Goal: Use online tool/utility: Utilize a website feature to perform a specific function

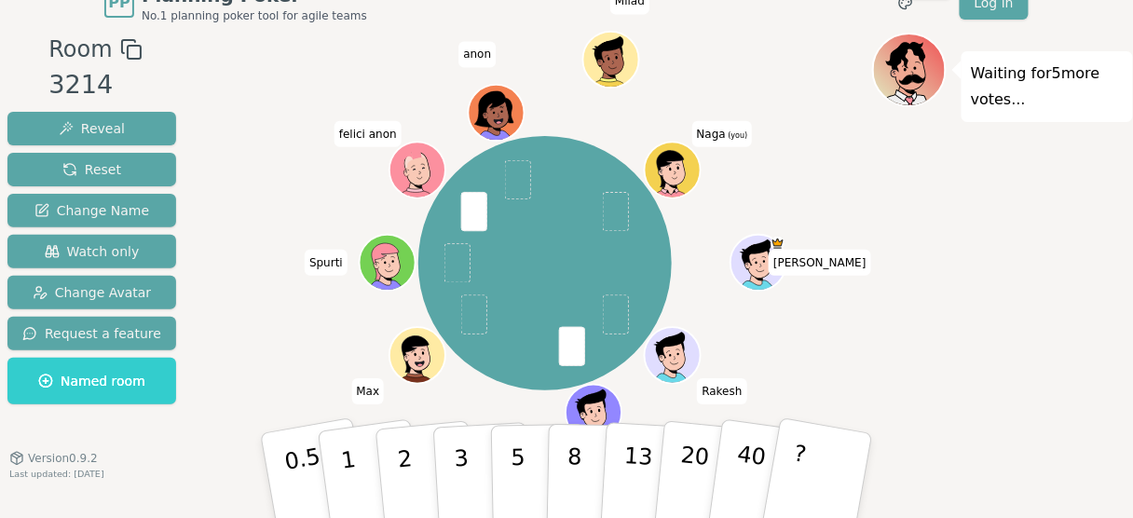
scroll to position [53, 0]
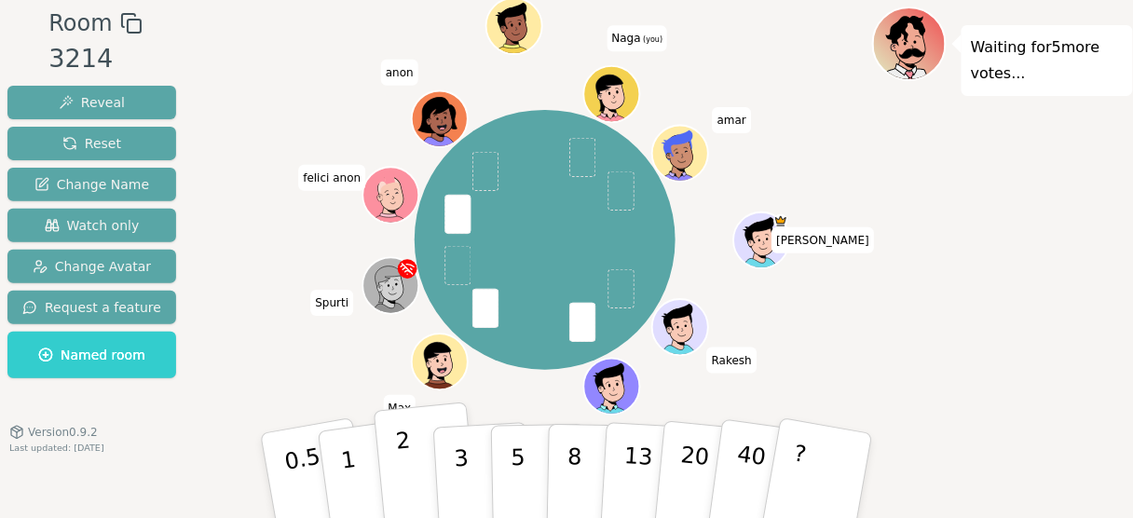
click at [432, 475] on button "2" at bounding box center [427, 477] width 106 height 148
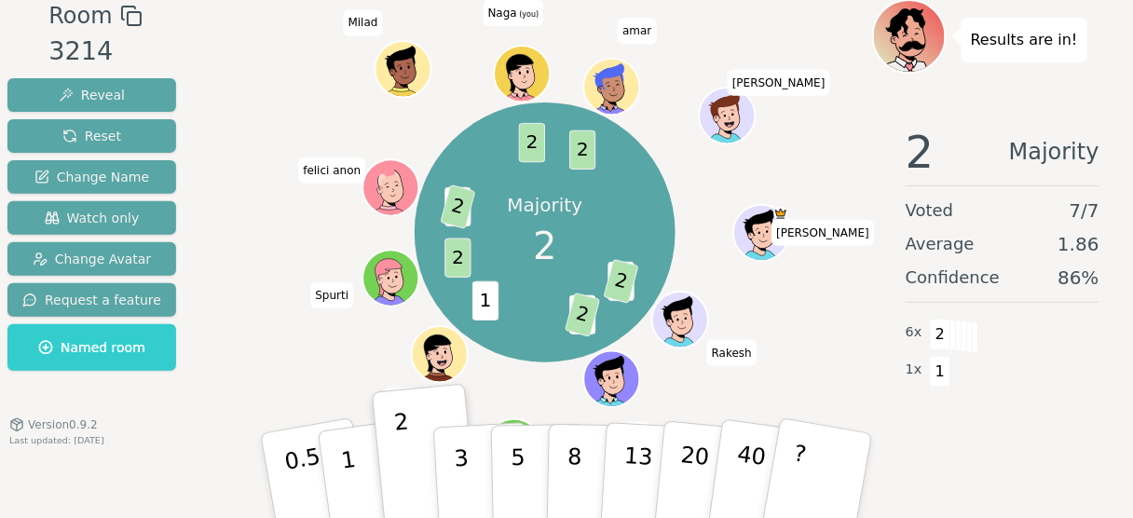
scroll to position [62, 0]
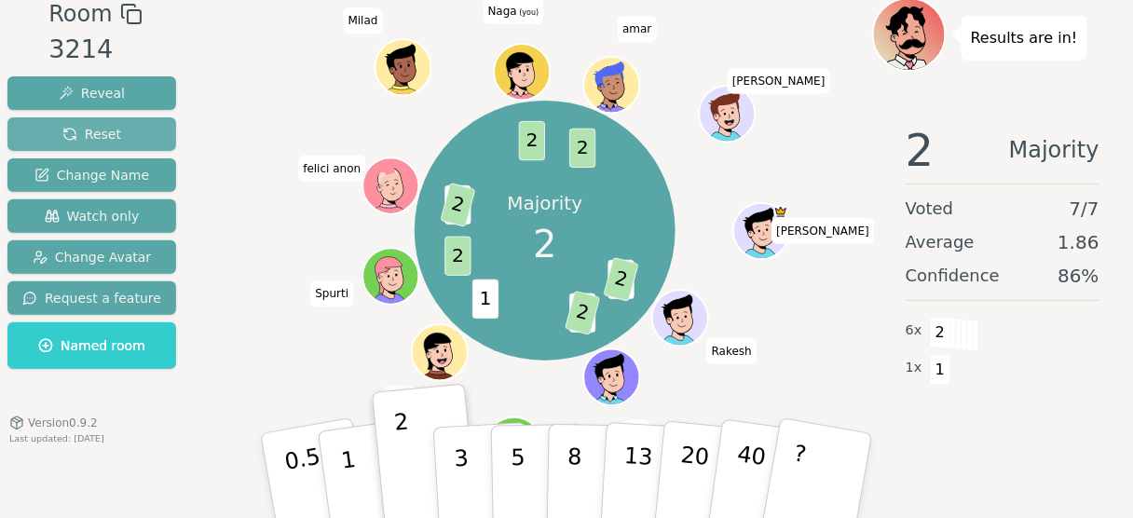
click at [122, 128] on button "Reset" at bounding box center [91, 134] width 169 height 34
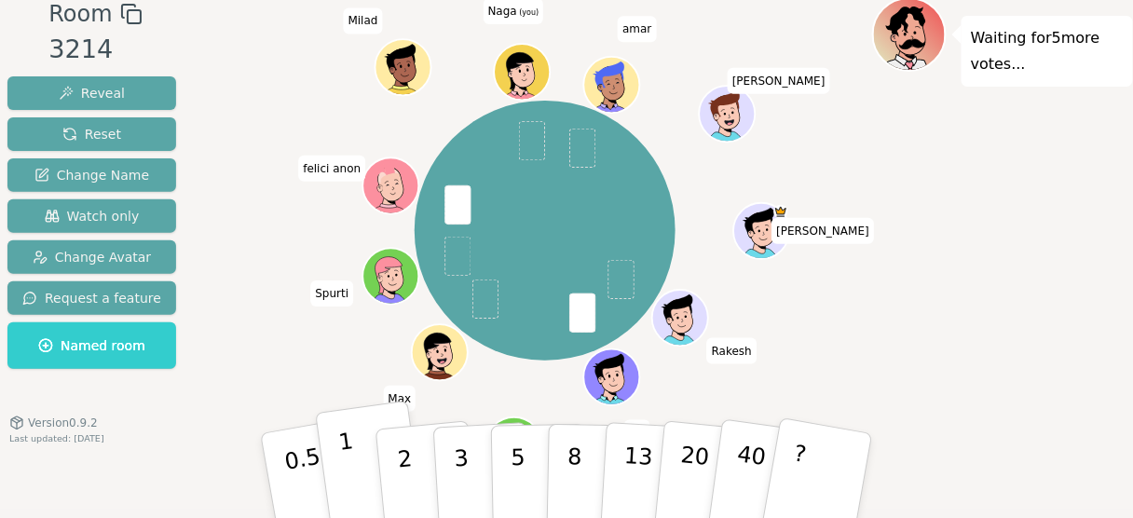
click at [369, 463] on button "1" at bounding box center [370, 476] width 111 height 151
click at [282, 354] on div "[PERSON_NAME] Jag rik [PERSON_NAME] felici anon [PERSON_NAME] (you) [PERSON_NAM…" at bounding box center [545, 231] width 654 height 400
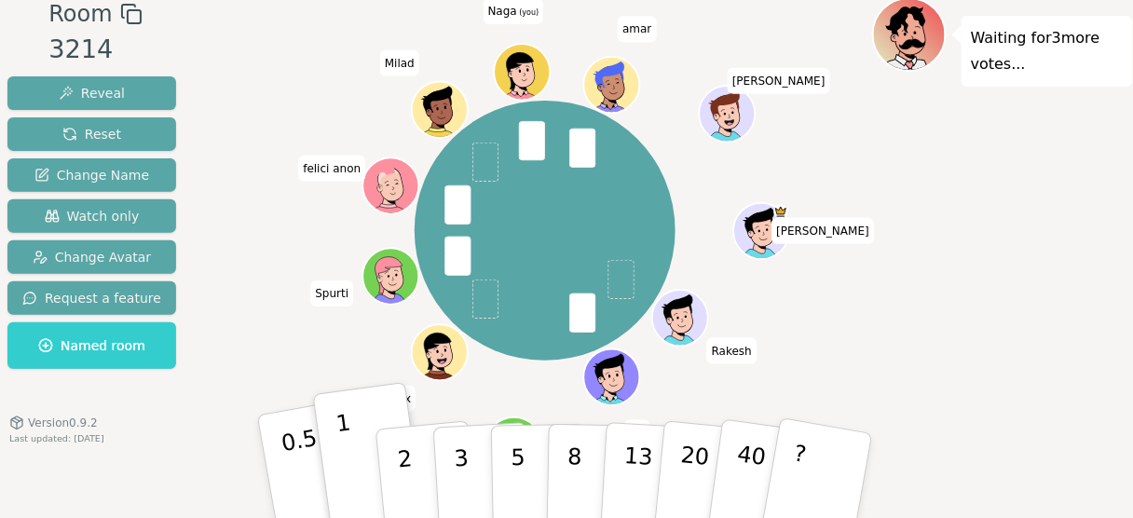
click at [317, 465] on button "0.5" at bounding box center [315, 476] width 117 height 154
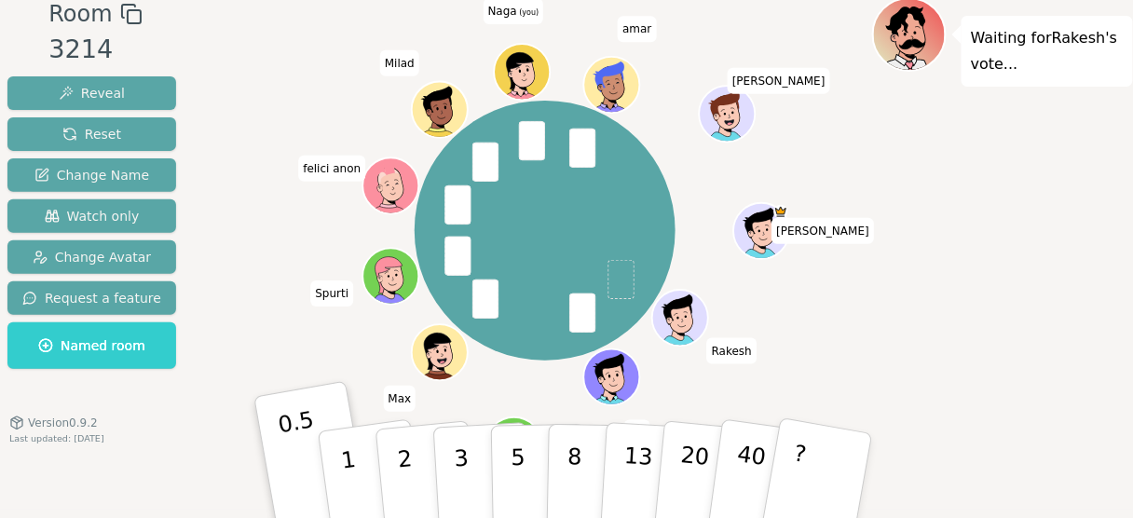
click at [246, 275] on div "[PERSON_NAME] Jag rik [PERSON_NAME] felici anon [PERSON_NAME] (you) [PERSON_NAM…" at bounding box center [545, 231] width 654 height 400
click at [338, 467] on button "1" at bounding box center [370, 476] width 111 height 151
click at [268, 274] on div "[PERSON_NAME] Jag rik [PERSON_NAME] felici anon [PERSON_NAME] (you) [PERSON_NAM…" at bounding box center [545, 231] width 654 height 400
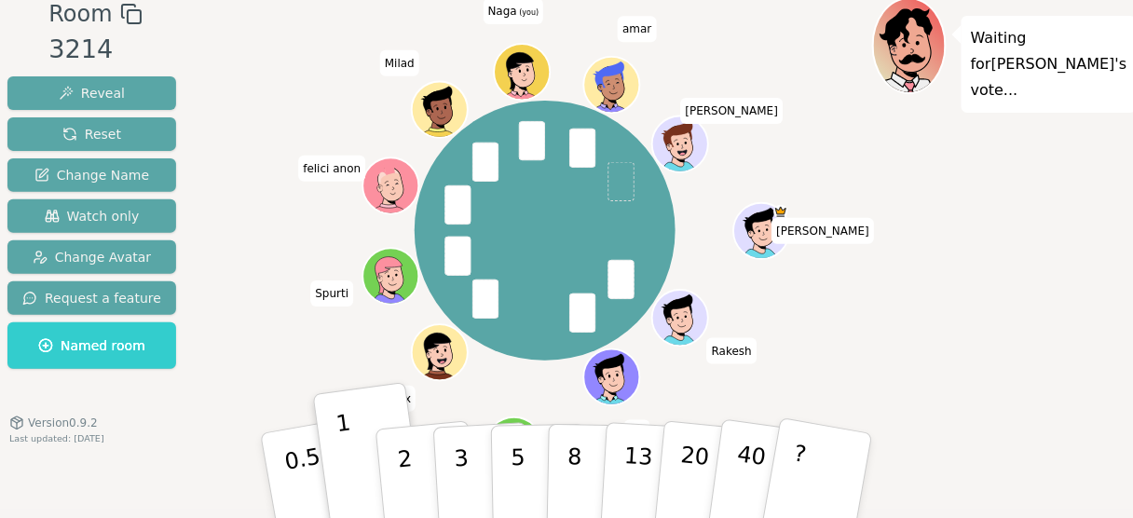
click at [265, 323] on div "[PERSON_NAME] Jag rik [PERSON_NAME] felici anon [PERSON_NAME] (you) [PERSON_NAM…" at bounding box center [545, 231] width 654 height 400
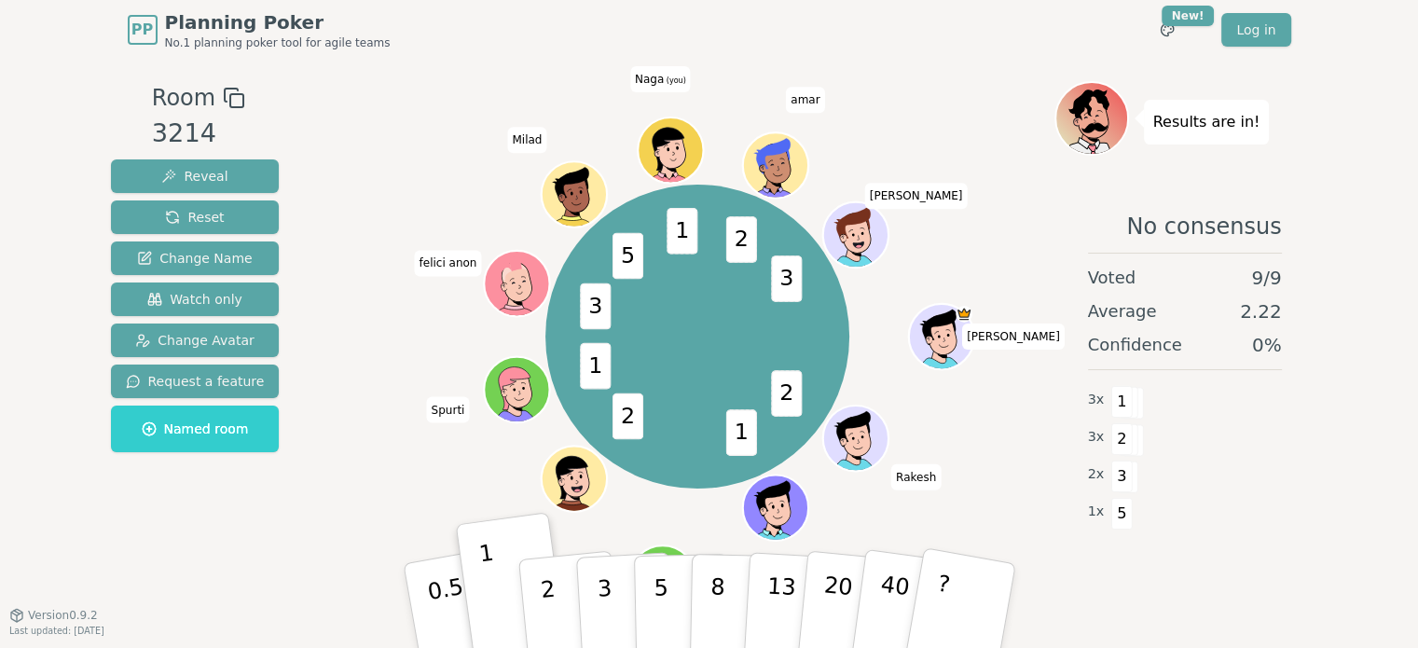
scroll to position [14, 0]
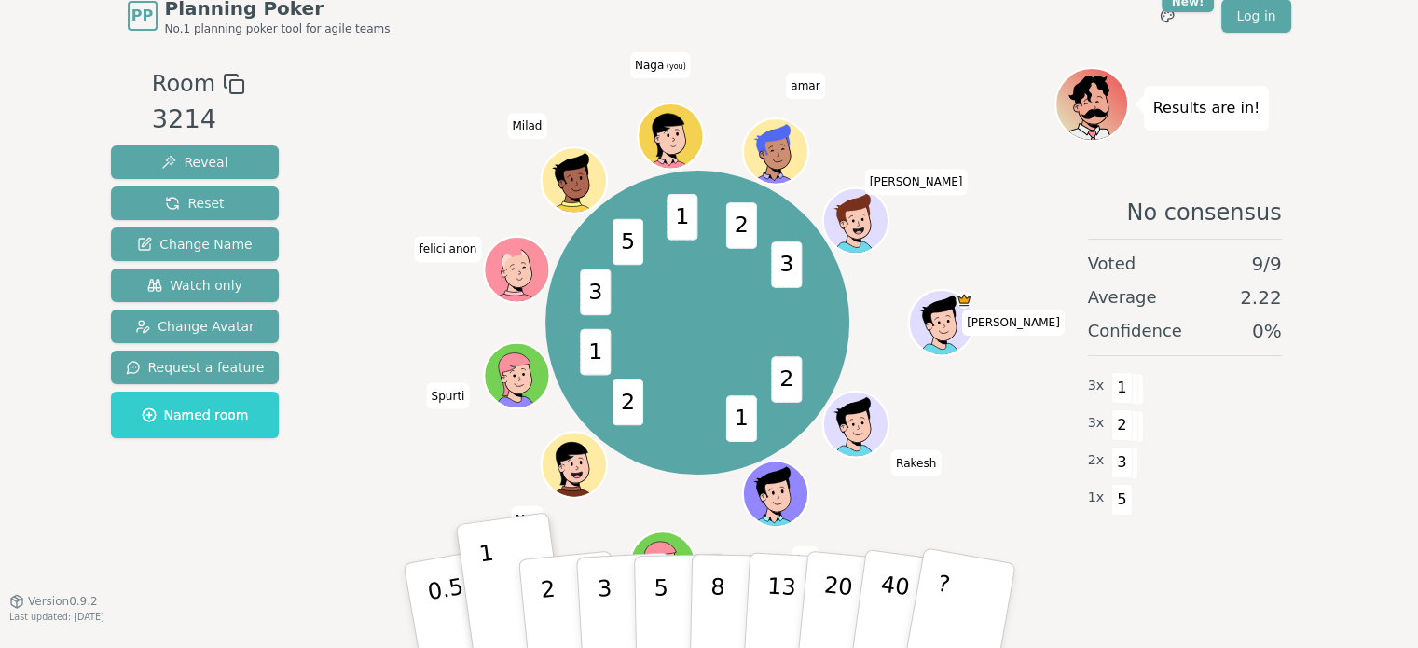
click at [845, 486] on div "2 1 2 1 3 5 1 2 3 [PERSON_NAME] Jag rik [PERSON_NAME] felici [PERSON_NAME] (you…" at bounding box center [697, 323] width 713 height 445
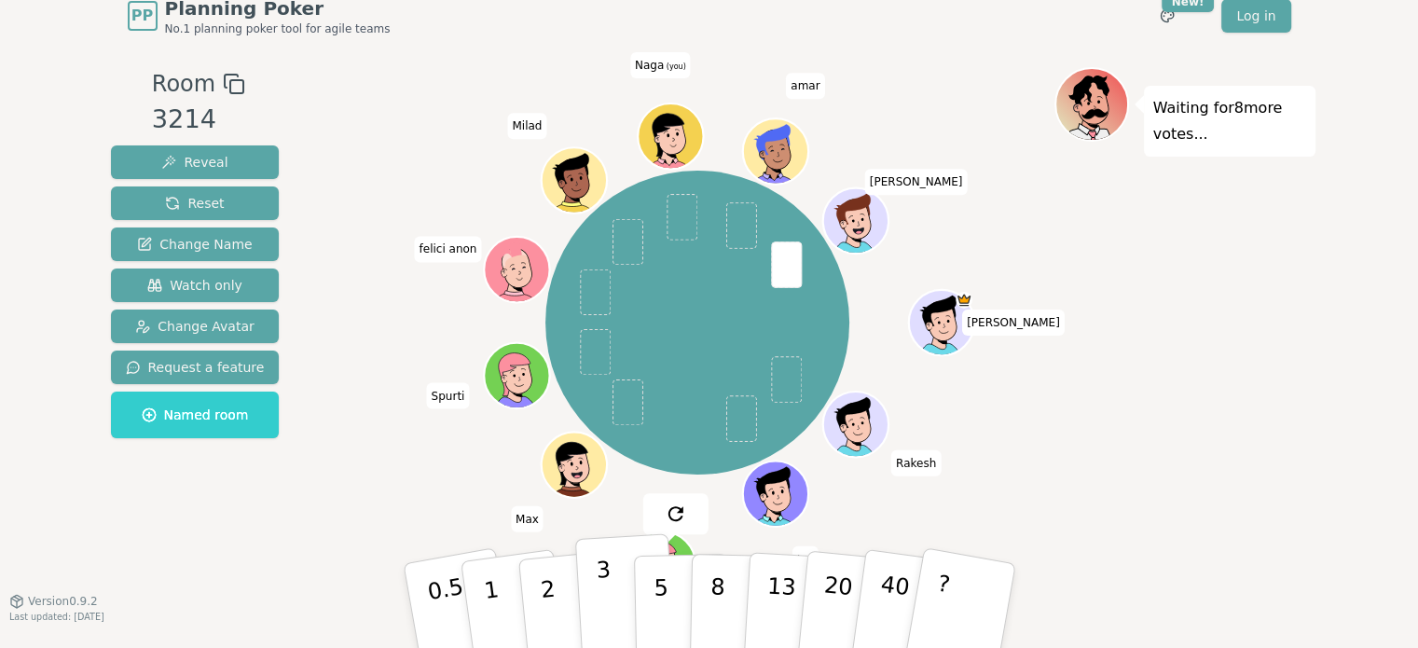
click at [604, 517] on p "3" at bounding box center [605, 607] width 21 height 102
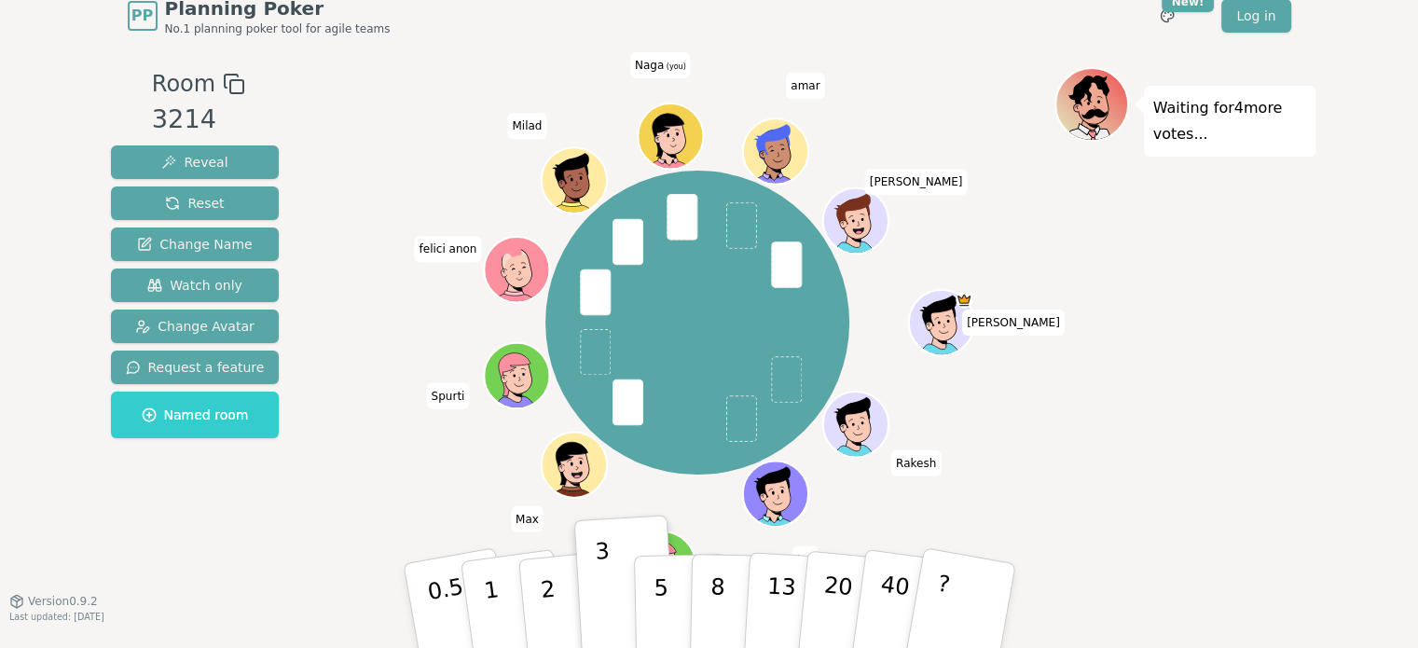
click at [347, 477] on div "[PERSON_NAME] Jag rik [PERSON_NAME] felici anon [PERSON_NAME] (you) [PERSON_NAM…" at bounding box center [697, 323] width 713 height 445
